Goal: Information Seeking & Learning: Learn about a topic

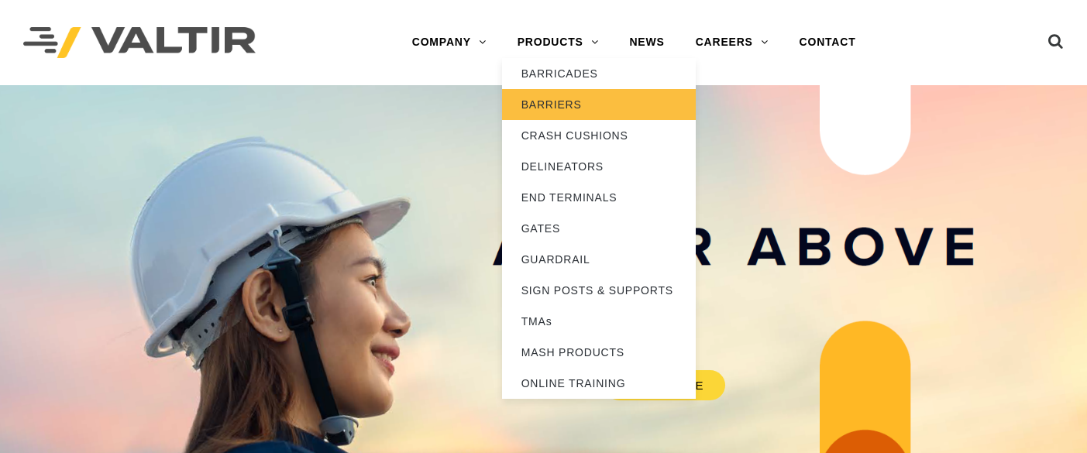
click at [556, 104] on link "BARRIERS" at bounding box center [599, 104] width 194 height 31
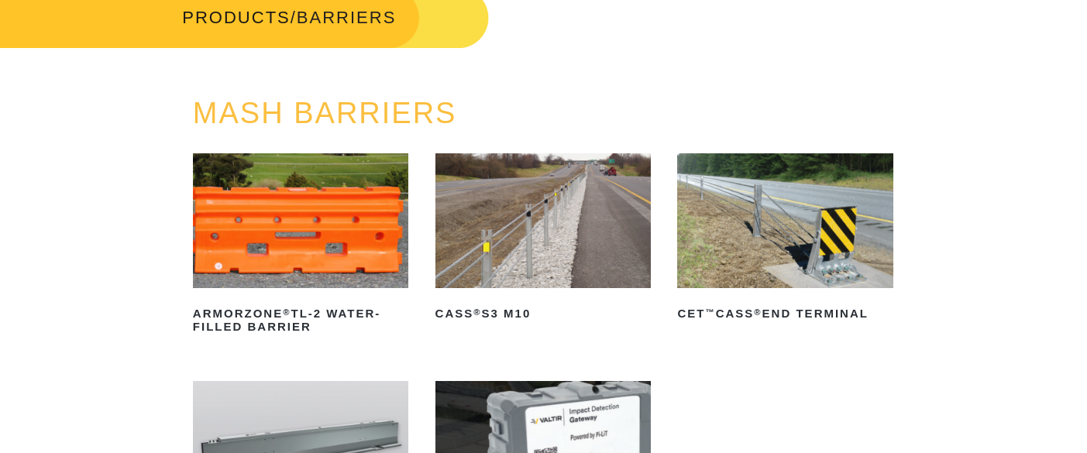
scroll to position [103, 0]
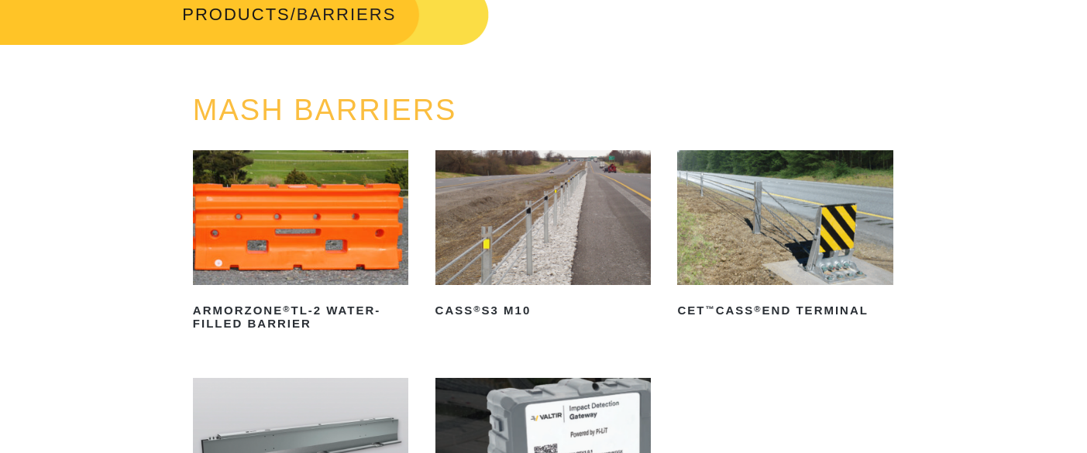
click at [358, 201] on img at bounding box center [300, 217] width 215 height 135
